Goal: Information Seeking & Learning: Learn about a topic

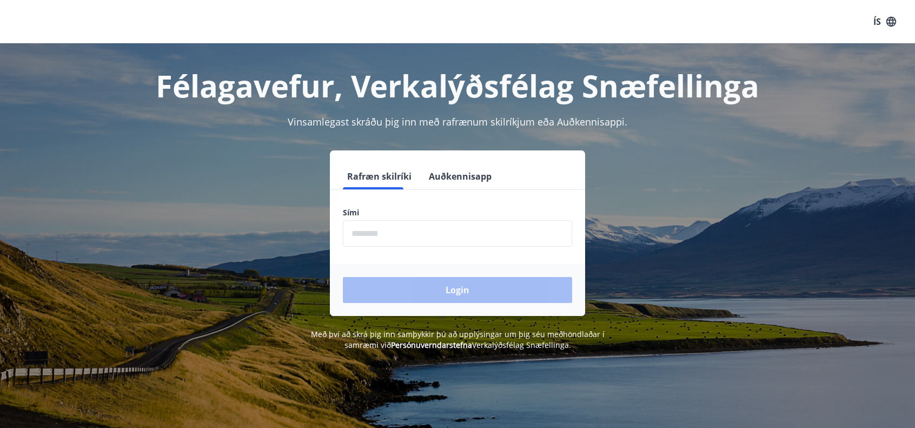
click at [433, 229] on input "phone" at bounding box center [457, 233] width 229 height 26
type input "********"
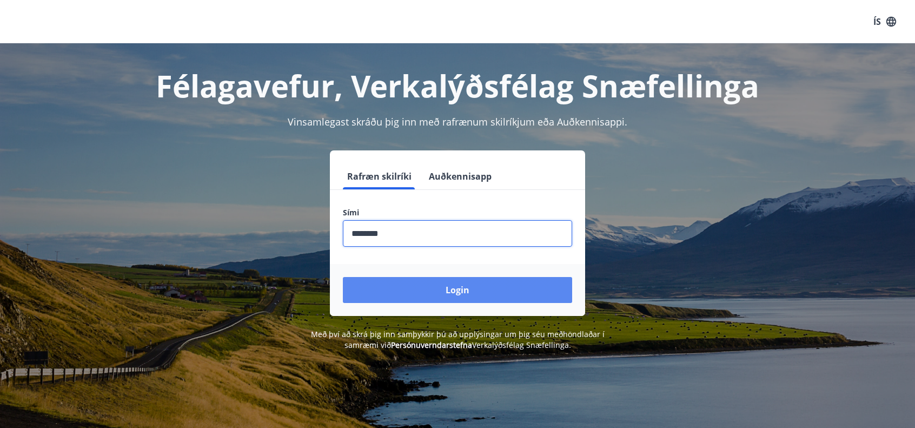
click at [446, 287] on button "Login" at bounding box center [457, 290] width 229 height 26
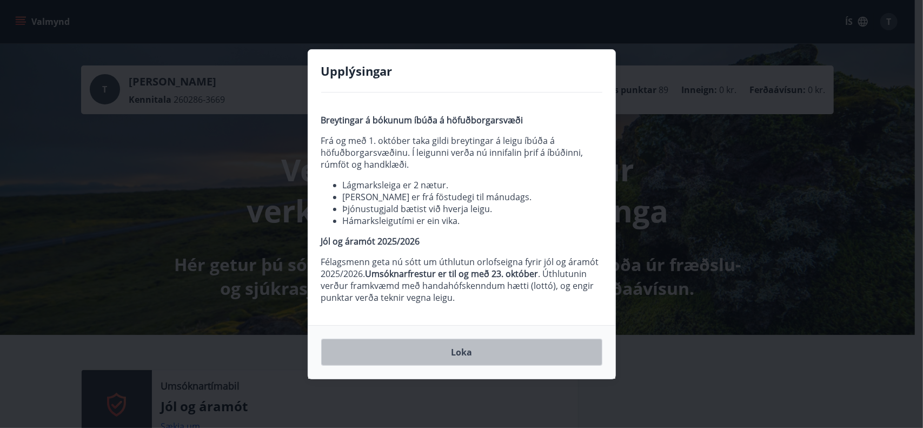
click at [522, 350] on button "Loka" at bounding box center [461, 351] width 281 height 27
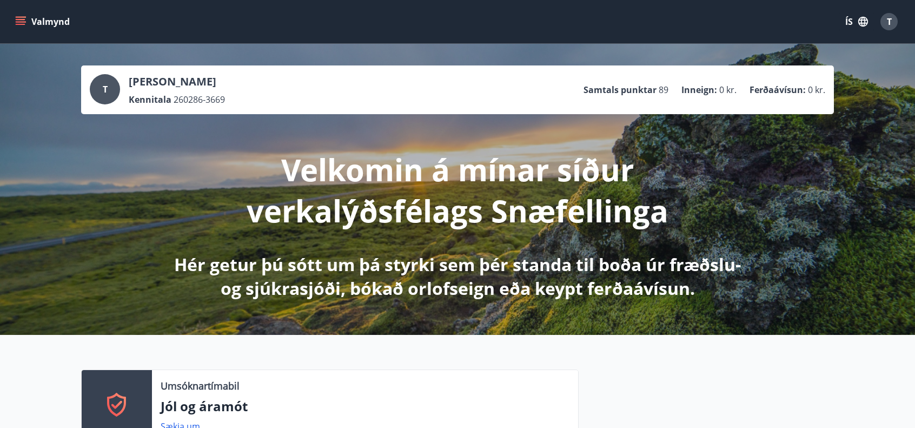
click at [16, 23] on icon "menu" at bounding box center [20, 21] width 11 height 11
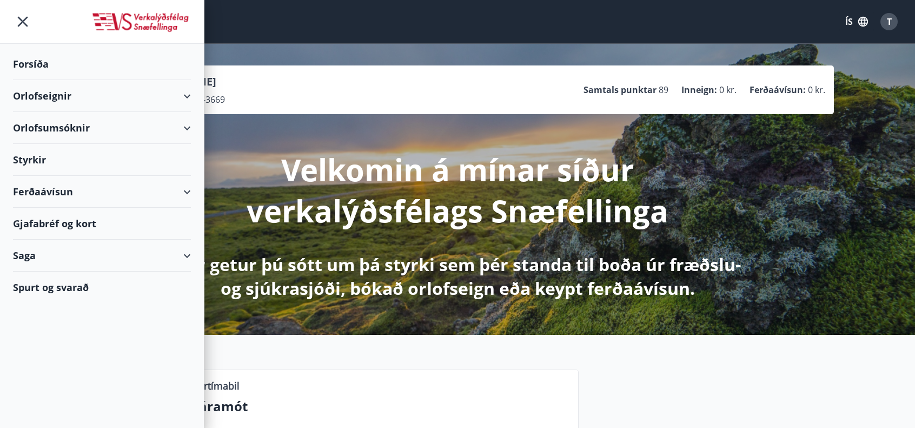
click at [37, 162] on div "Styrkir" at bounding box center [102, 160] width 178 height 32
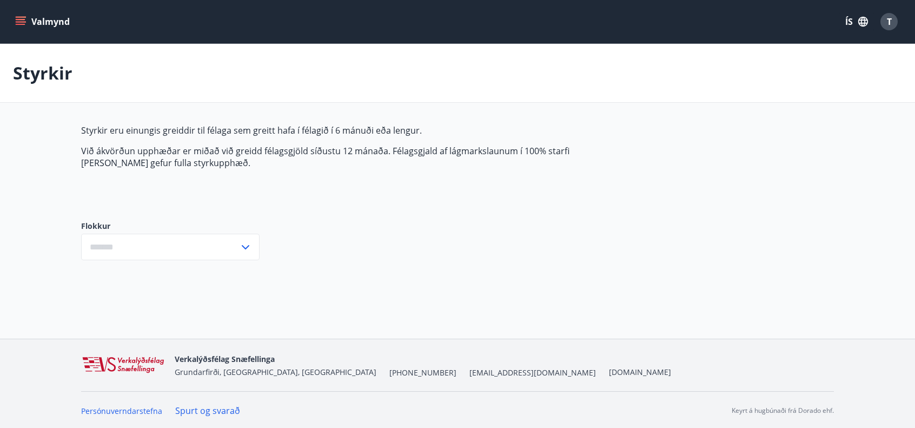
type input "***"
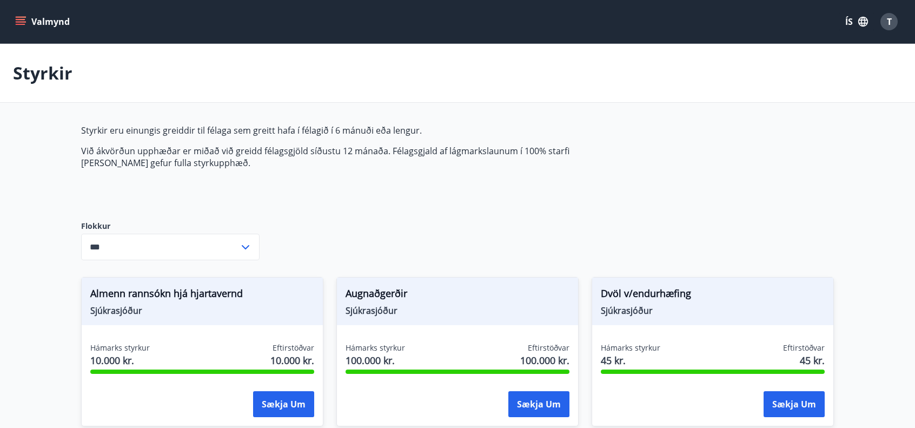
click at [23, 19] on icon "menu" at bounding box center [21, 19] width 10 height 1
drag, startPoint x: 881, startPoint y: 109, endPoint x: 874, endPoint y: 103, distance: 8.9
click at [860, 22] on icon "button" at bounding box center [863, 22] width 12 height 12
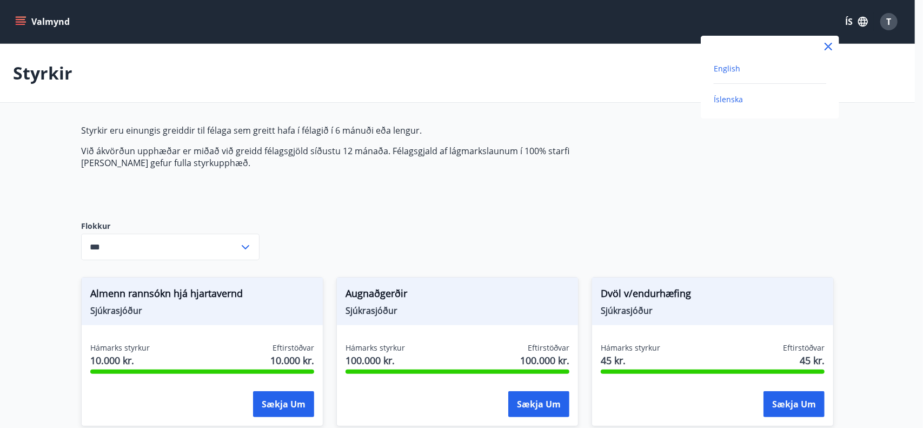
click at [717, 70] on span "English" at bounding box center [727, 68] width 26 height 10
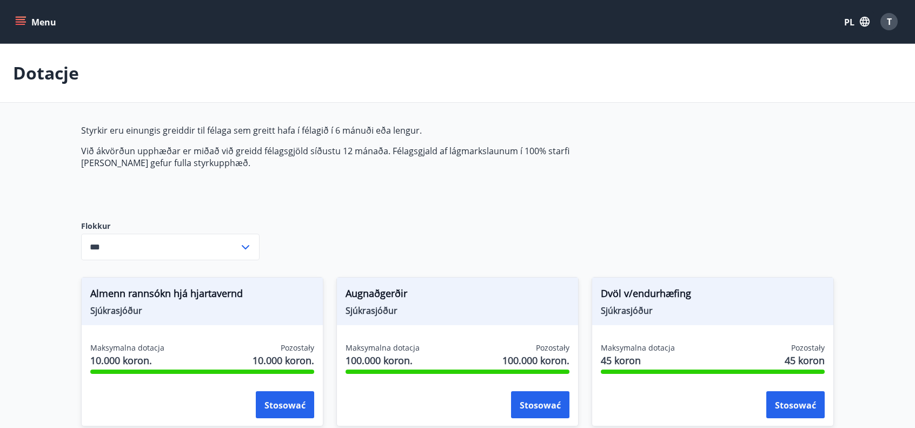
drag, startPoint x: 90, startPoint y: 132, endPoint x: 204, endPoint y: 174, distance: 122.0
click at [204, 174] on div "Styrkir eru einungis greiddir til félaga sem greitt hafa í félagið í 6 mánuði e…" at bounding box center [336, 163] width 510 height 79
copy p
click at [497, 85] on div "Dotacje" at bounding box center [457, 73] width 915 height 59
drag, startPoint x: 850, startPoint y: 0, endPoint x: 494, endPoint y: 65, distance: 362.3
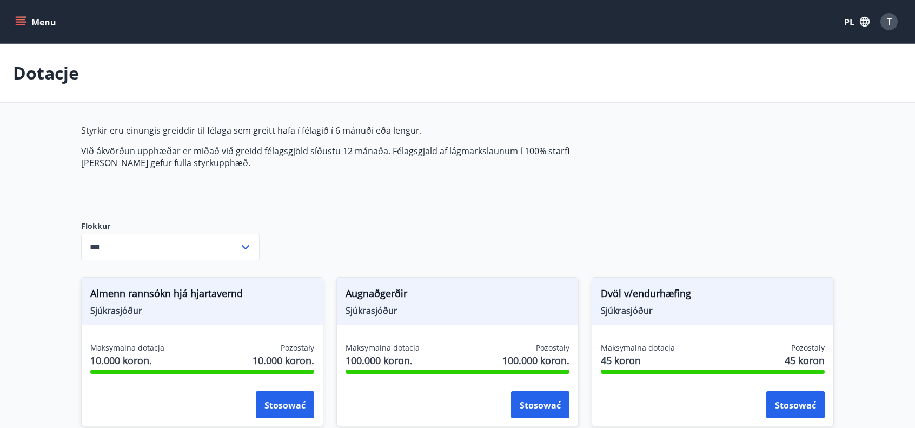
click at [482, 65] on div "Dotacje" at bounding box center [457, 73] width 915 height 59
click at [902, 23] on div "Menu PL T" at bounding box center [457, 21] width 915 height 43
click at [892, 23] on div "T" at bounding box center [888, 21] width 17 height 17
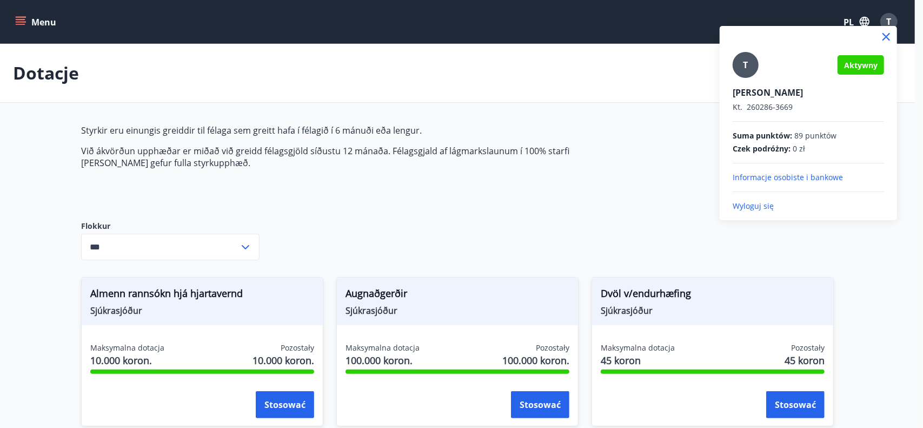
drag, startPoint x: 775, startPoint y: 204, endPoint x: 782, endPoint y: 155, distance: 49.2
click at [775, 204] on p "Wyloguj się" at bounding box center [808, 206] width 151 height 11
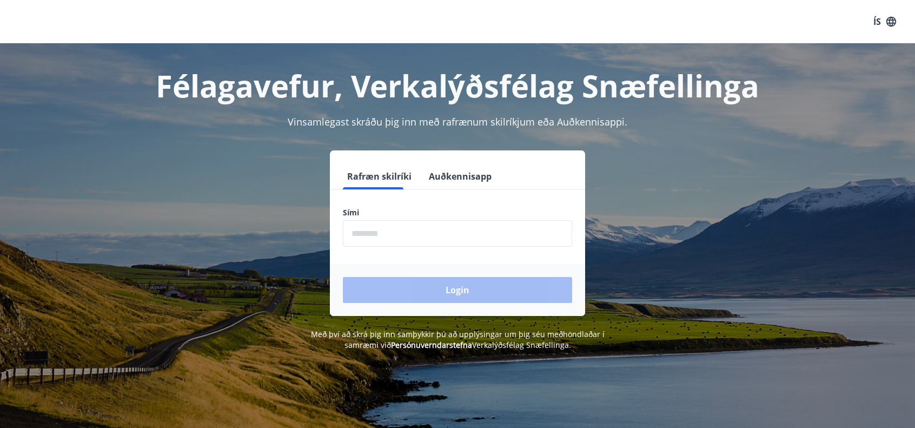
click at [403, 229] on input "phone" at bounding box center [457, 233] width 229 height 26
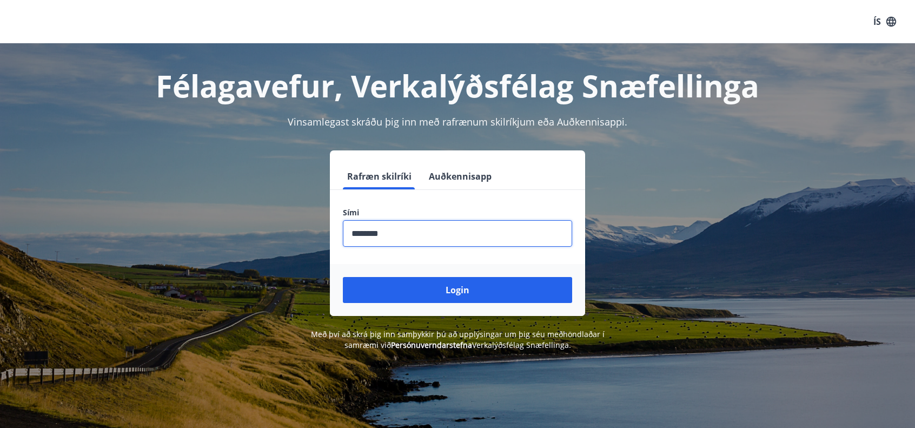
type input "********"
click at [343, 277] on button "Login" at bounding box center [457, 290] width 229 height 26
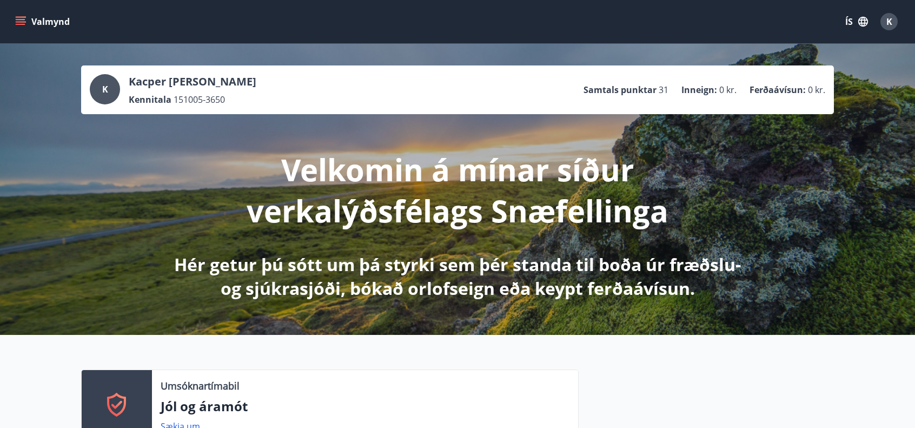
click at [18, 24] on icon "menu" at bounding box center [21, 24] width 10 height 1
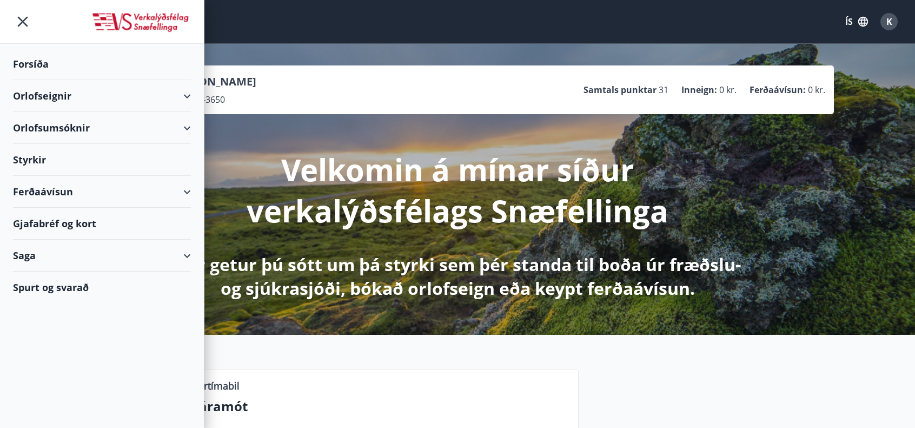
click at [38, 156] on div "Styrkir" at bounding box center [102, 160] width 178 height 32
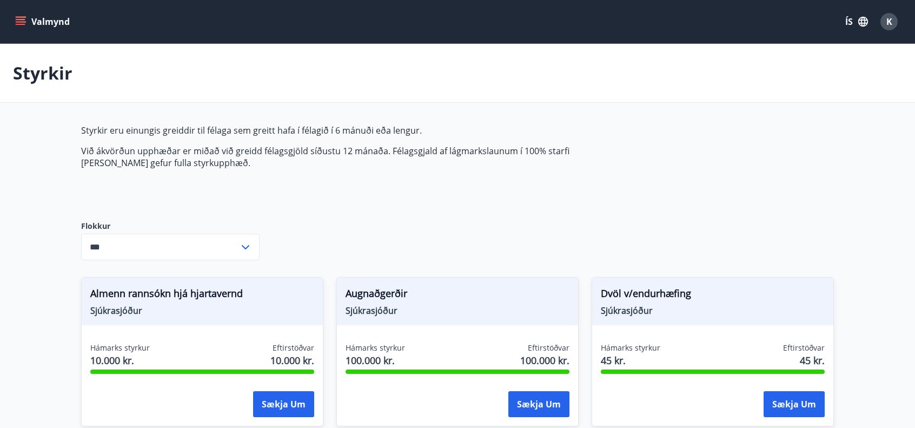
type input "***"
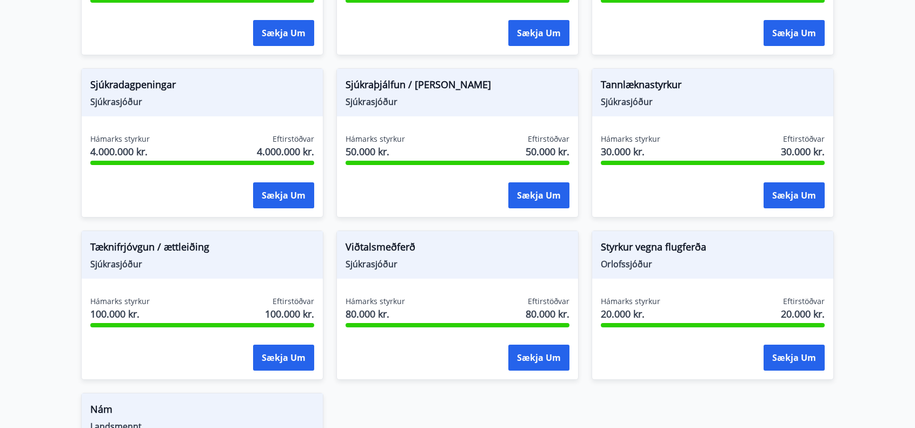
scroll to position [694, 0]
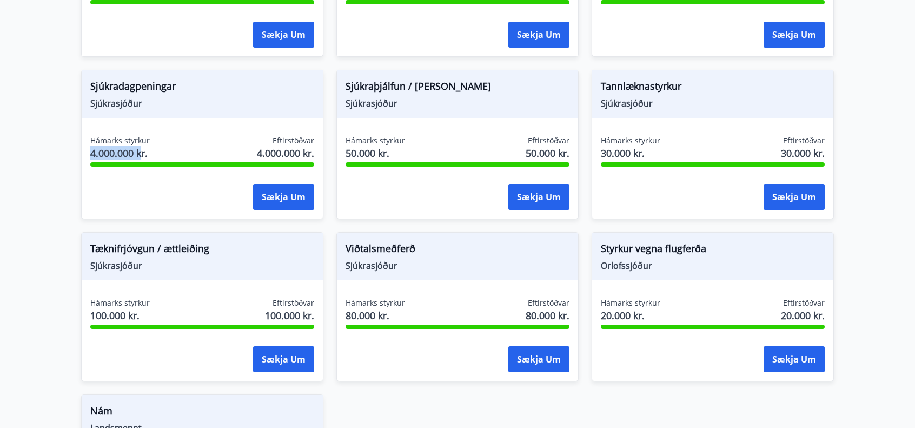
drag, startPoint x: 143, startPoint y: 150, endPoint x: 74, endPoint y: 157, distance: 69.6
click at [74, 157] on div "Sjúkradagpeningar Sjúkrasjóður Hámarks styrkur 4.000.000 kr. Eftirstöðvar 4.000…" at bounding box center [195, 138] width 255 height 162
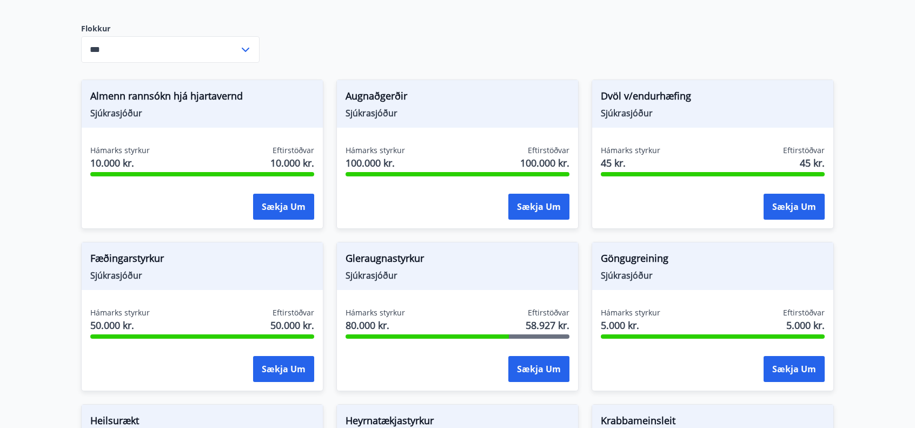
scroll to position [153, 0]
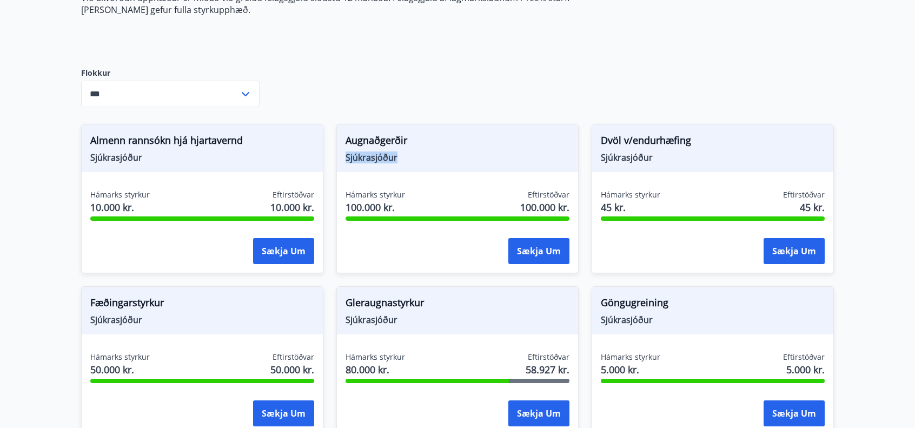
drag, startPoint x: 427, startPoint y: 158, endPoint x: 495, endPoint y: 156, distance: 67.6
click at [464, 158] on div "Augnaðgerðir Sjúkrasjóður" at bounding box center [457, 148] width 241 height 48
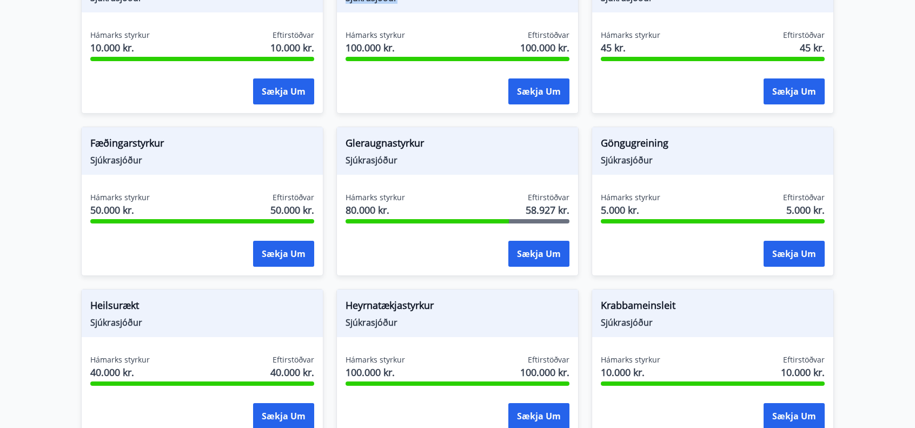
scroll to position [315, 0]
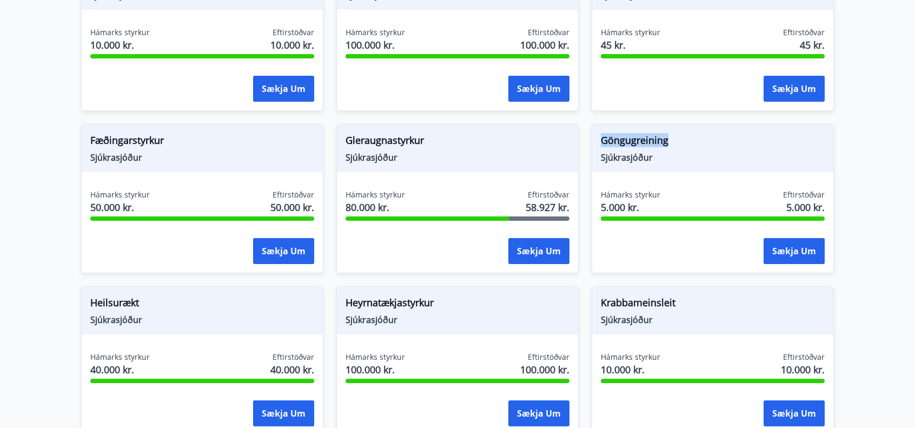
drag, startPoint x: 601, startPoint y: 139, endPoint x: 679, endPoint y: 137, distance: 78.4
click at [679, 137] on span "Göngugreining" at bounding box center [713, 142] width 224 height 18
drag, startPoint x: 372, startPoint y: 139, endPoint x: 322, endPoint y: 139, distance: 50.3
click at [323, 139] on div "Gleraugnastyrkur Sjúkrasjóður Hámarks styrkur 80.000 kr. Eftirstöðvar 58.927 kr…" at bounding box center [450, 192] width 255 height 162
drag, startPoint x: 513, startPoint y: 218, endPoint x: 529, endPoint y: 216, distance: 16.9
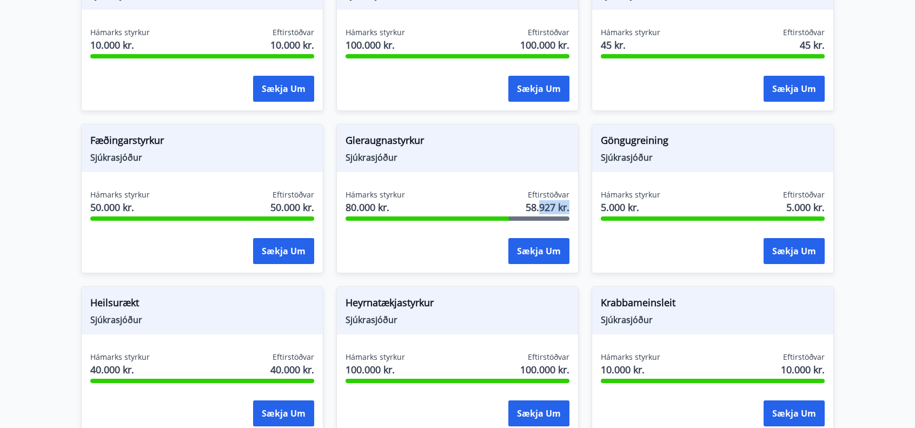
click at [529, 216] on div at bounding box center [539, 218] width 61 height 4
click at [487, 235] on div "Hámarks styrkur 80.000 kr. Eftirstöðvar 58.927 kr. Sækja um" at bounding box center [457, 228] width 241 height 79
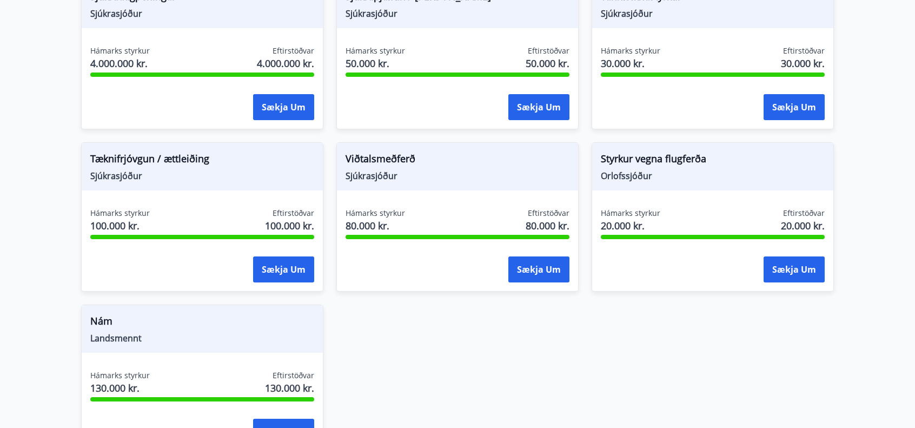
scroll to position [910, 0]
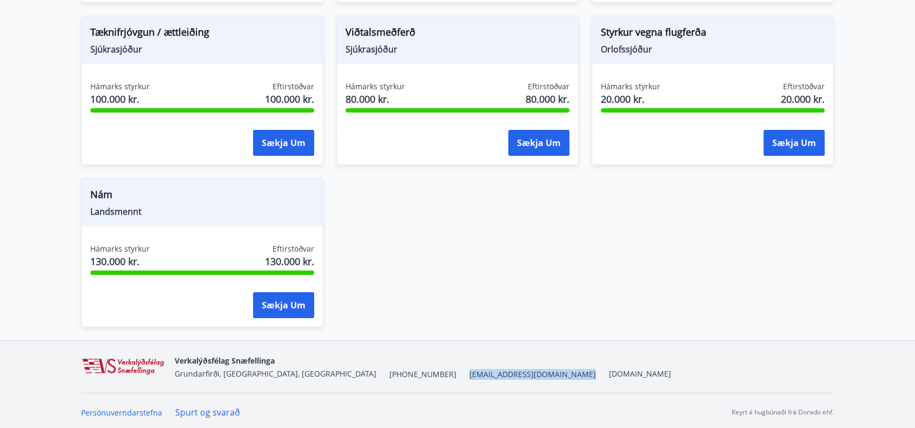
drag, startPoint x: 386, startPoint y: 371, endPoint x: 451, endPoint y: 372, distance: 65.4
click at [451, 372] on div "Verkalýðsfélag Snæfellinga Grundarfirði, [GEOGRAPHIC_DATA], [GEOGRAPHIC_DATA] […" at bounding box center [423, 367] width 496 height 26
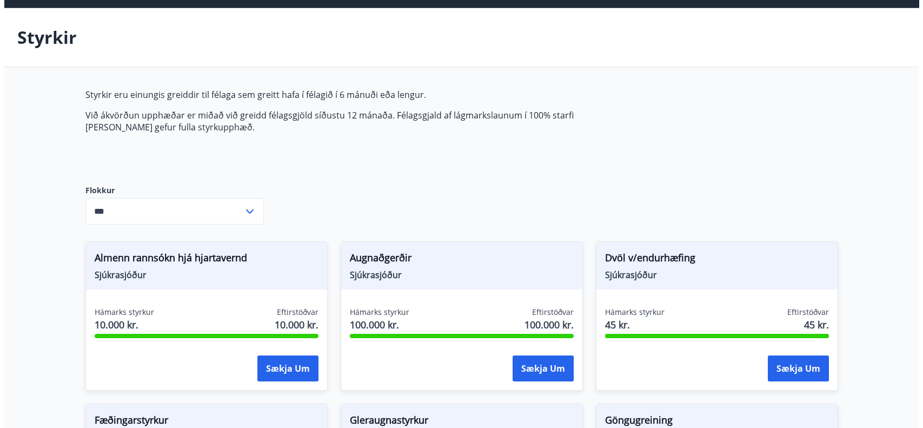
scroll to position [0, 0]
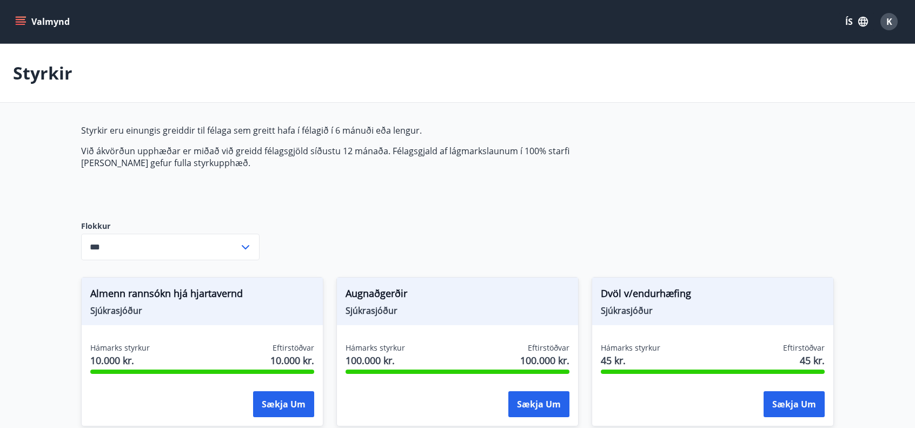
click at [892, 20] on div "K" at bounding box center [888, 21] width 17 height 17
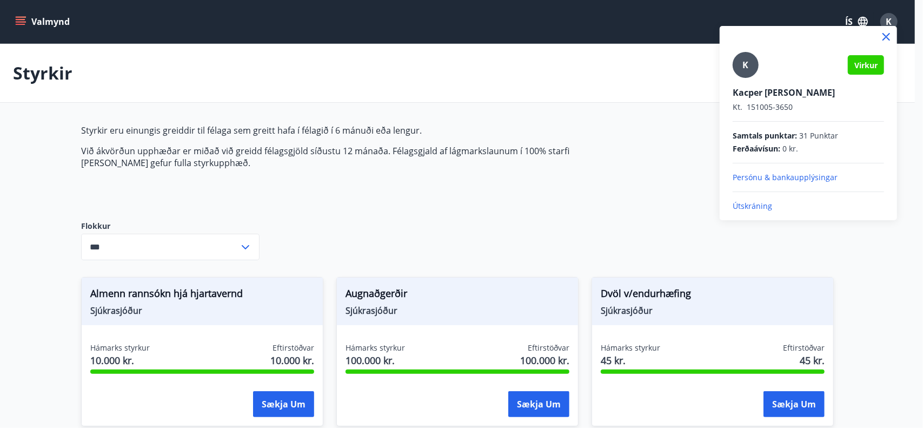
click at [748, 205] on p "Útskráning" at bounding box center [808, 206] width 151 height 11
